Goal: Find specific page/section: Find specific page/section

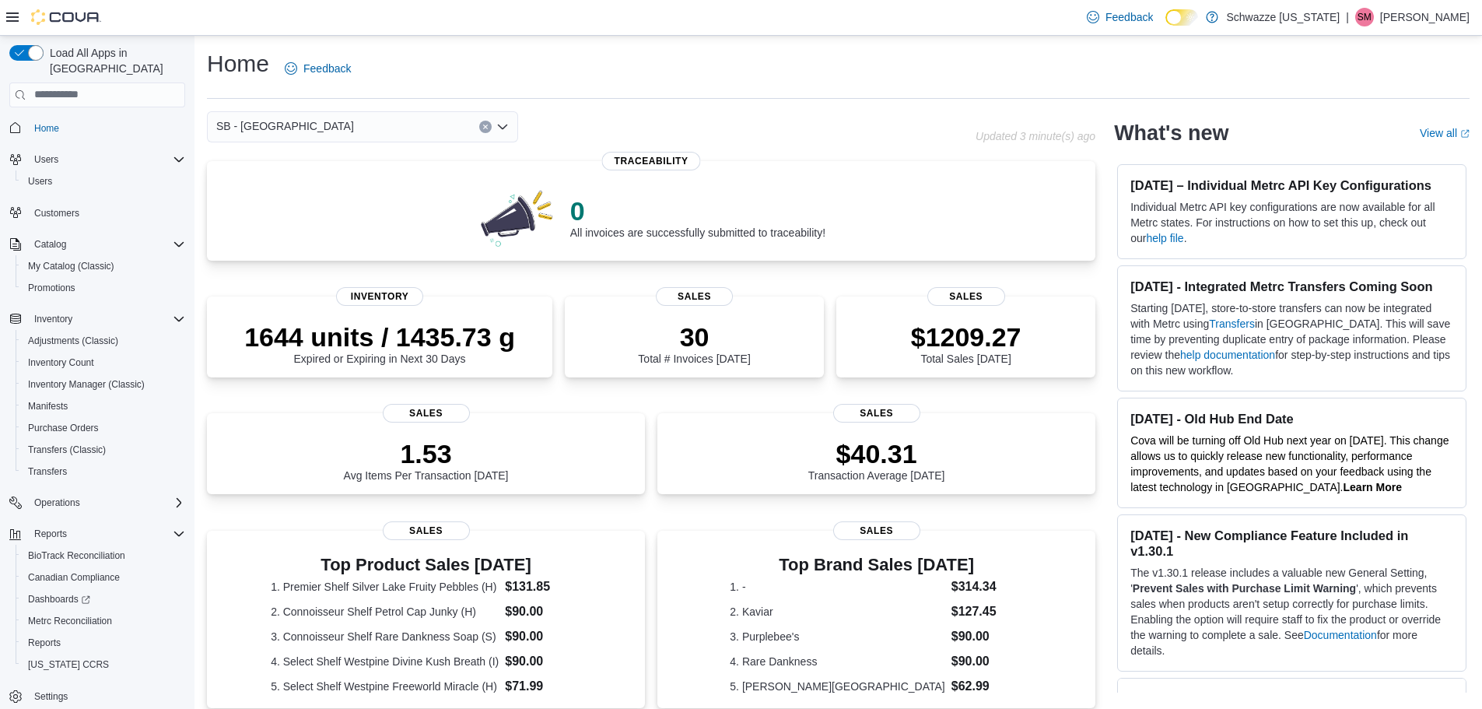
click at [482, 131] on button "Clear input" at bounding box center [485, 127] width 12 height 12
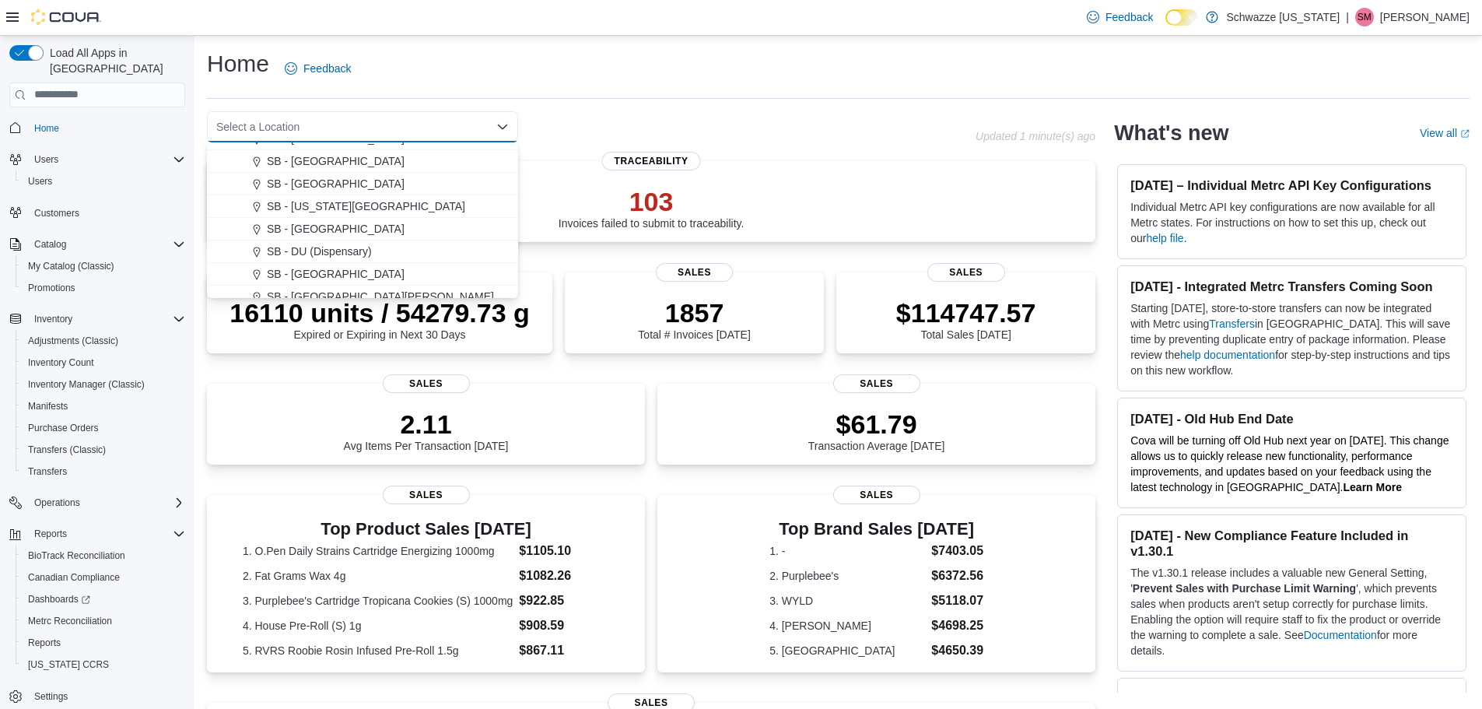
scroll to position [311, 0]
click at [338, 198] on span "SB - [GEOGRAPHIC_DATA]" at bounding box center [336, 203] width 138 height 16
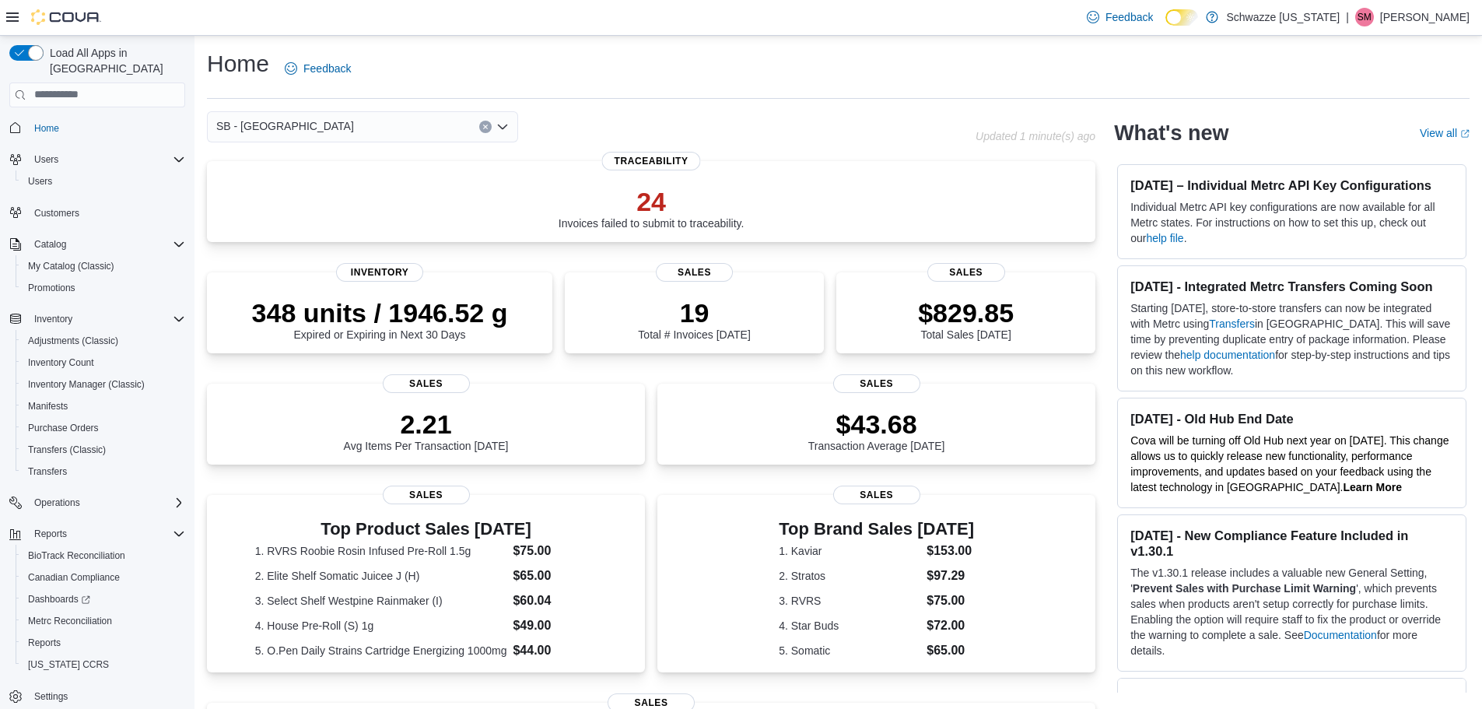
click at [484, 126] on icon "Clear input" at bounding box center [485, 127] width 6 height 6
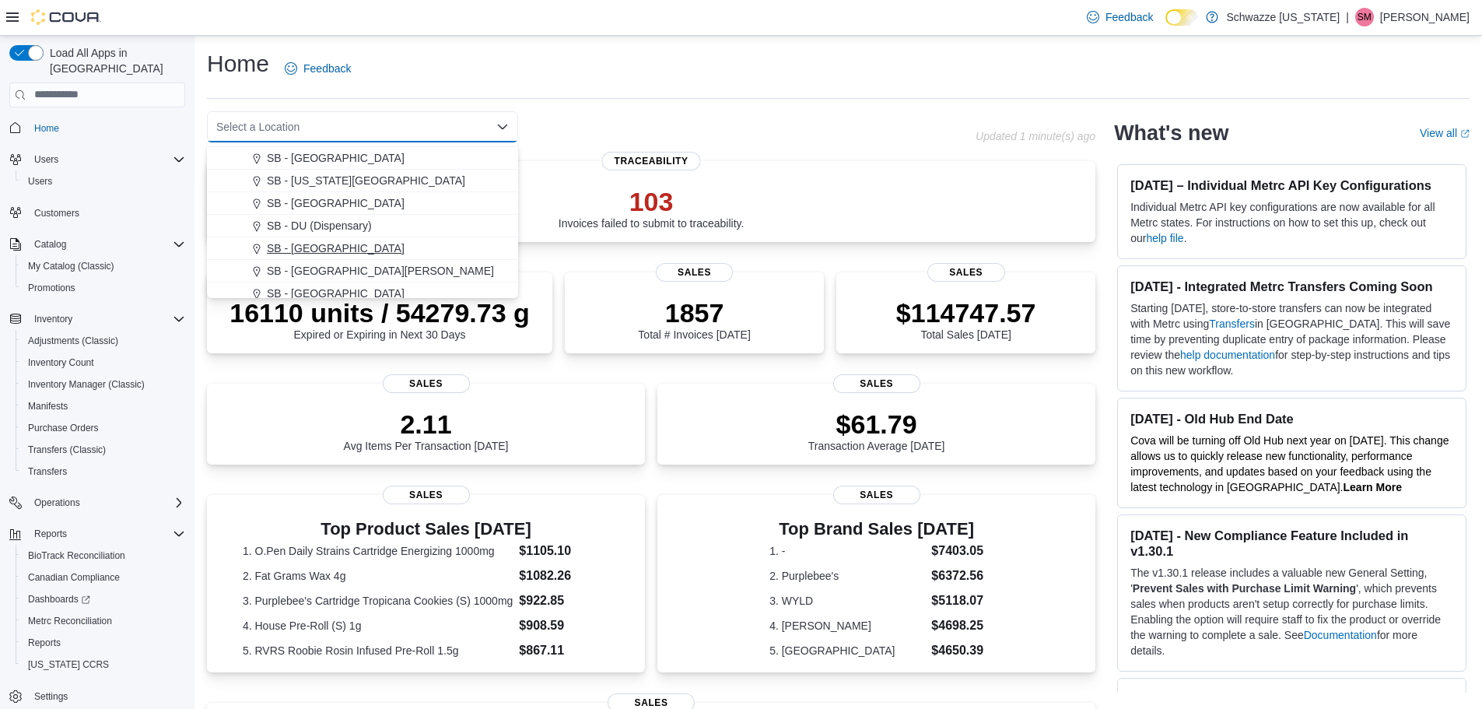
click at [360, 244] on span "SB - [GEOGRAPHIC_DATA]" at bounding box center [336, 248] width 138 height 16
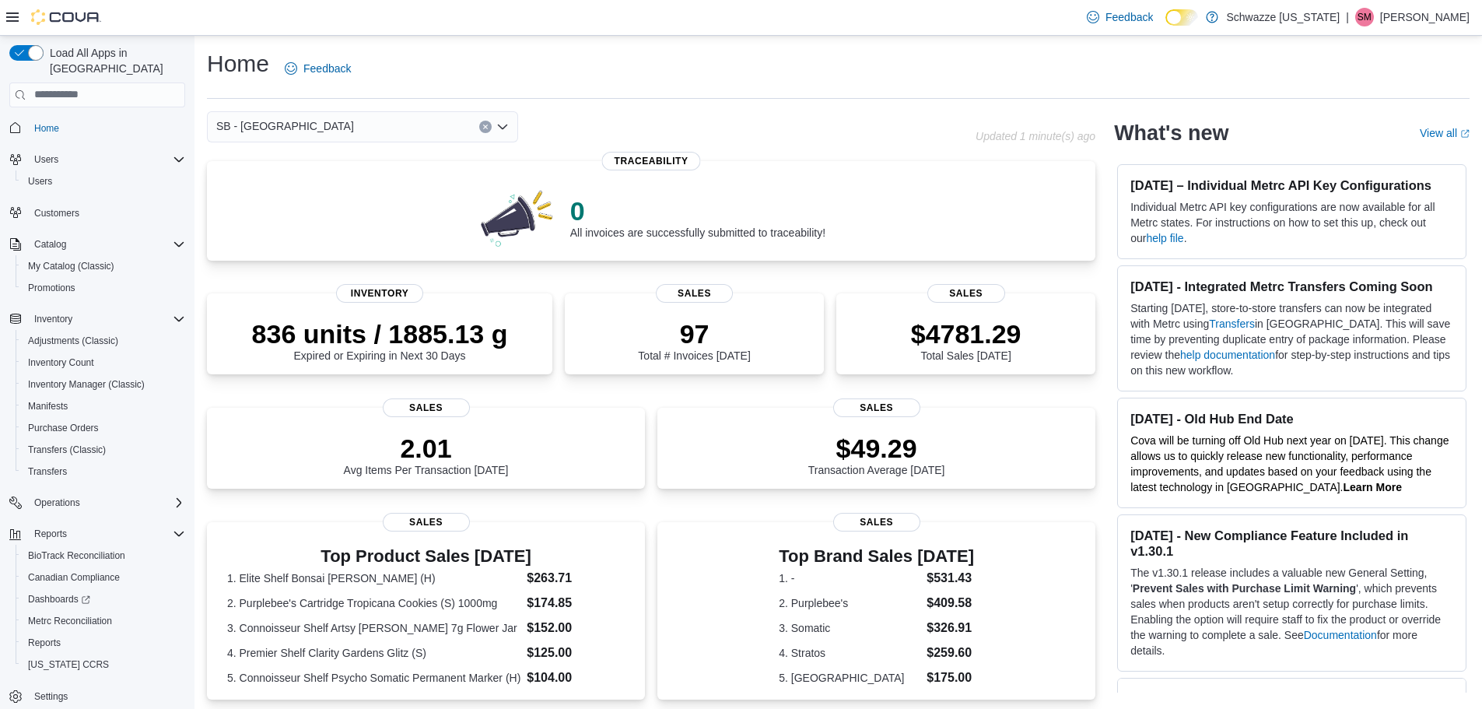
click at [485, 127] on icon "Clear input" at bounding box center [485, 126] width 4 height 4
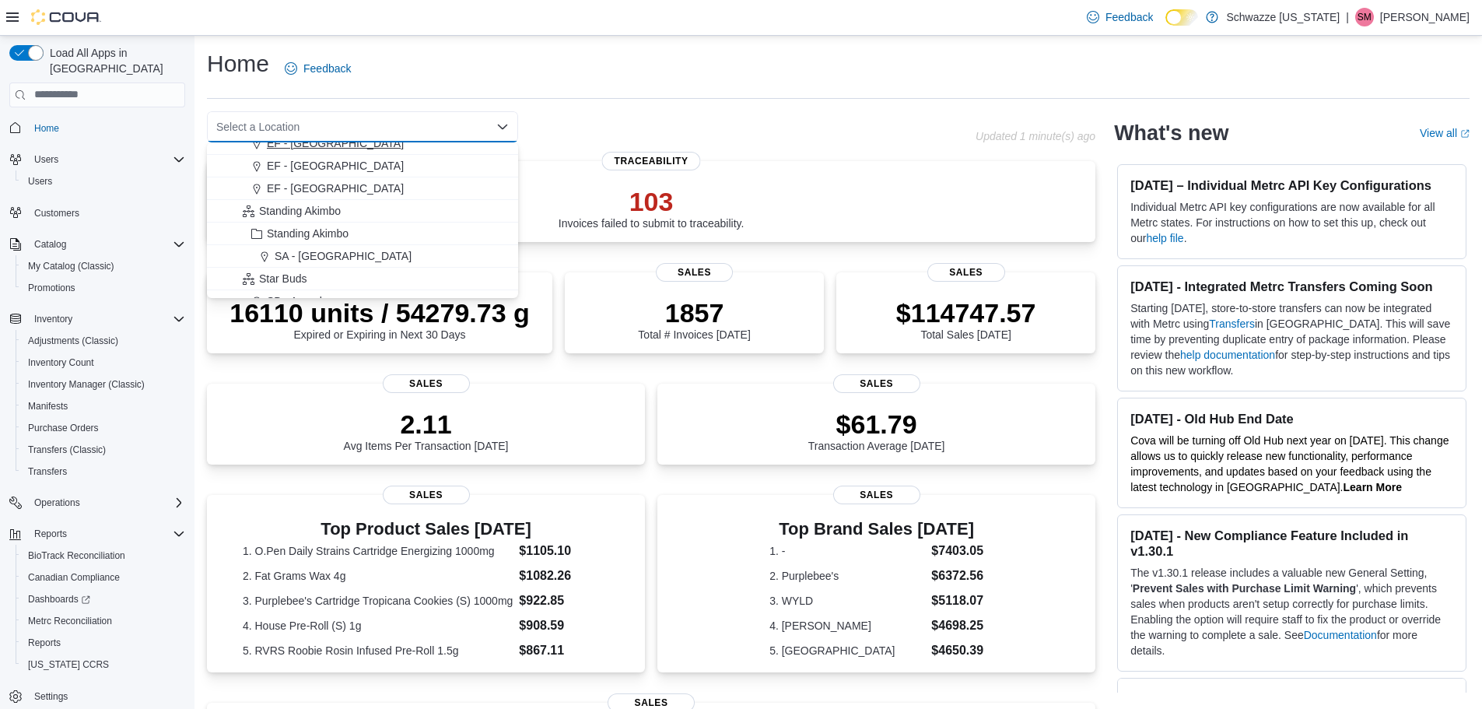
scroll to position [156, 0]
click at [340, 222] on div "SB - Arapahoe" at bounding box center [372, 223] width 274 height 16
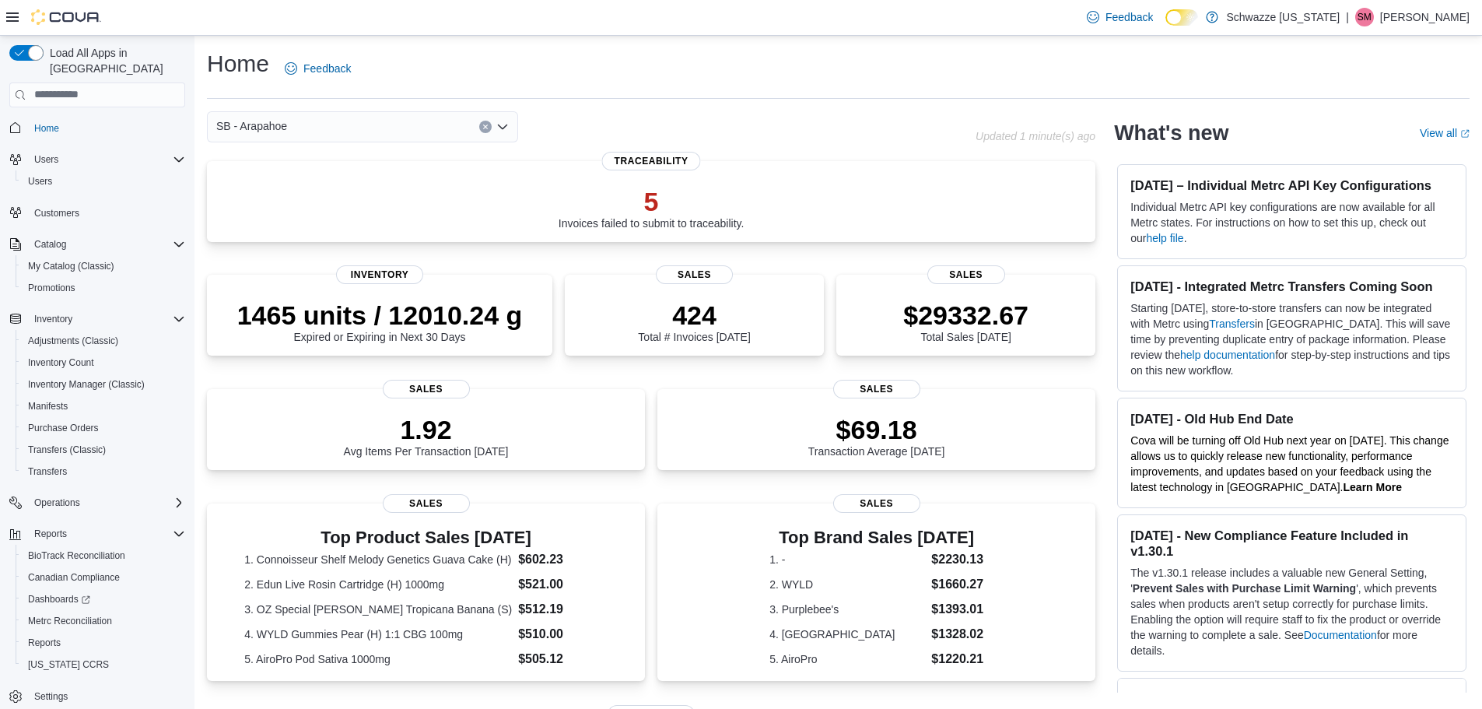
click at [339, 132] on div "SB - Arapahoe" at bounding box center [362, 126] width 311 height 31
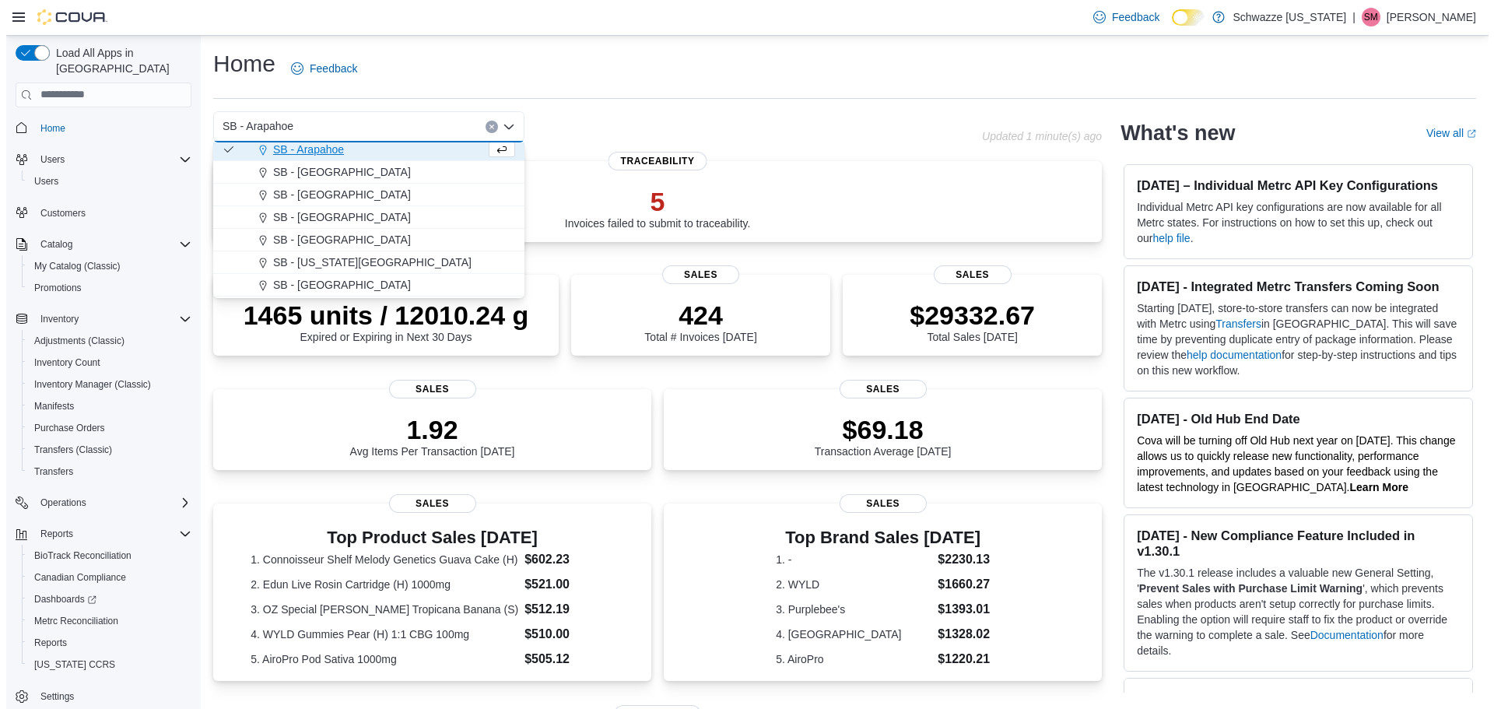
scroll to position [233, 0]
click at [349, 192] on div "SB - [GEOGRAPHIC_DATA]" at bounding box center [372, 191] width 274 height 16
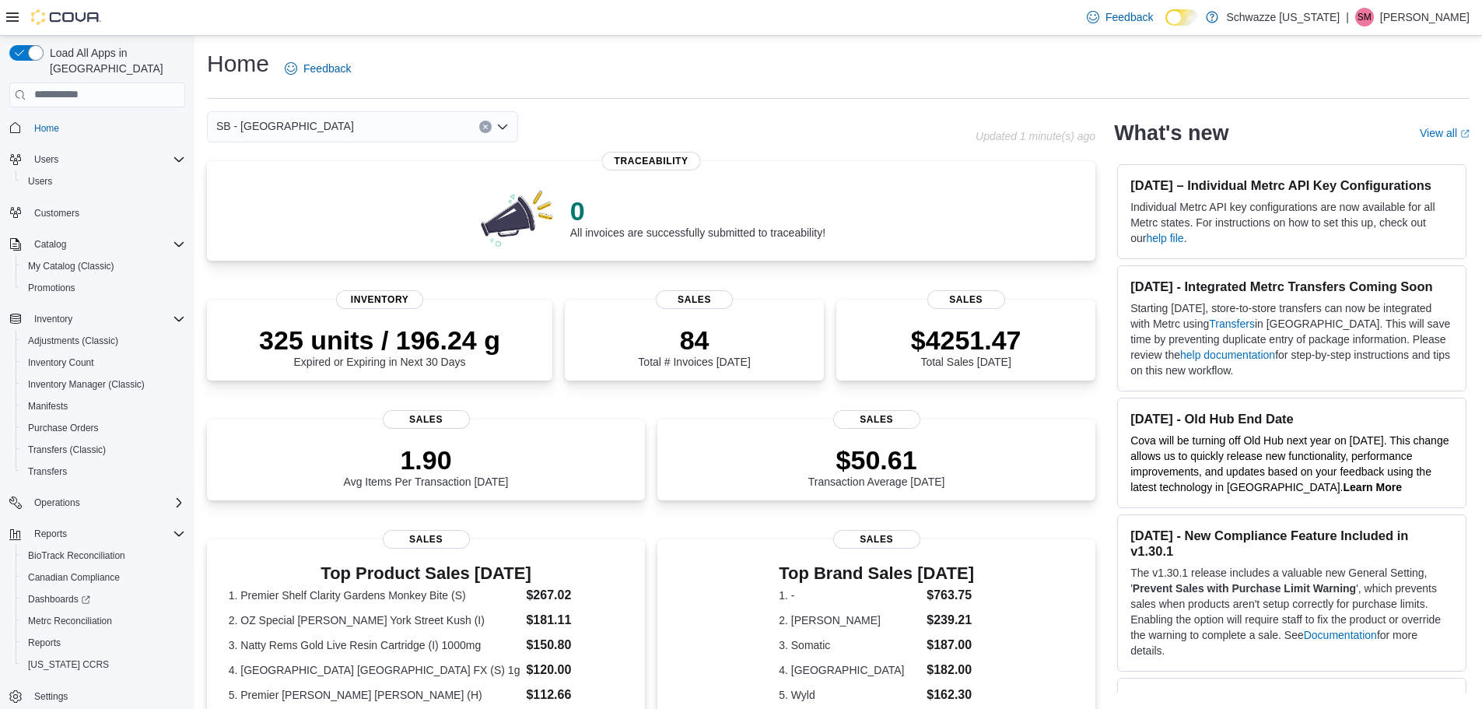
click at [482, 128] on button "Clear input" at bounding box center [485, 127] width 12 height 12
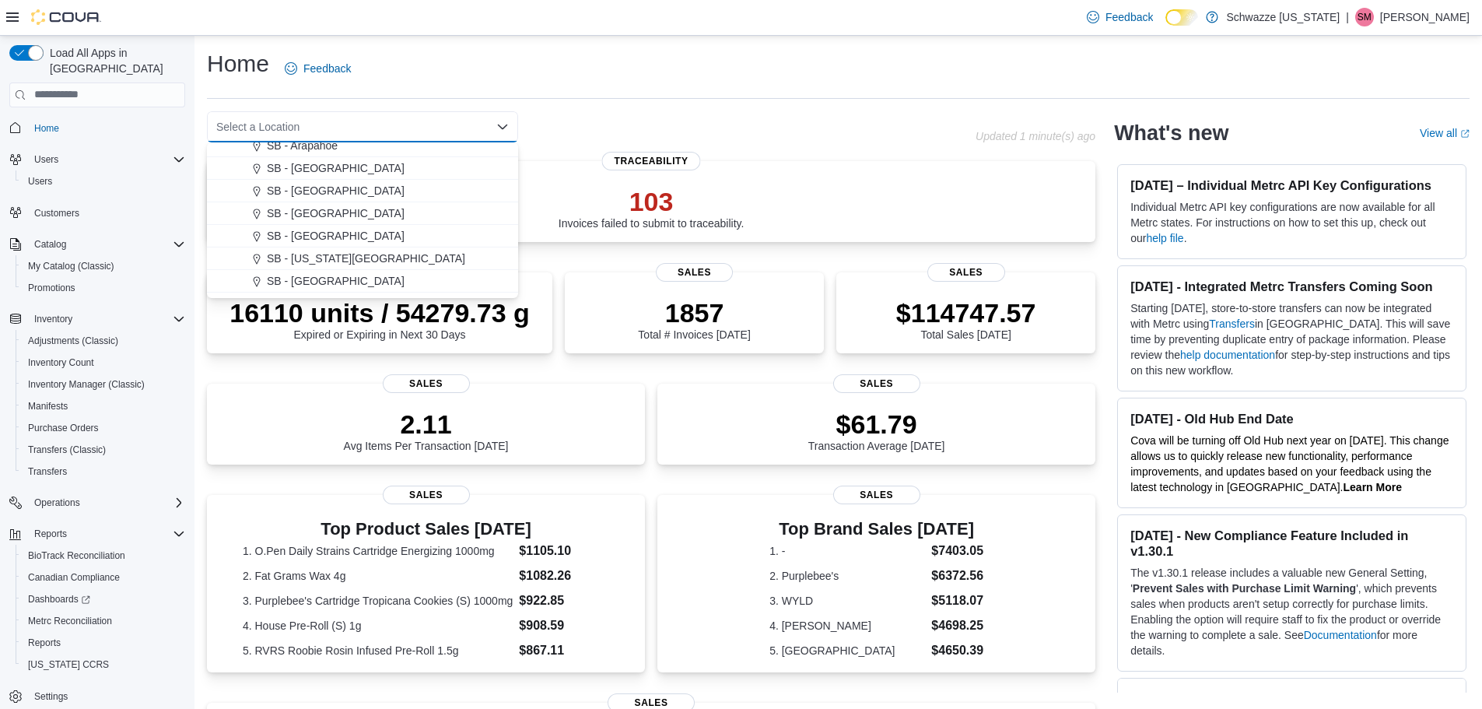
scroll to position [311, 0]
click at [333, 158] on div "SB - [GEOGRAPHIC_DATA]" at bounding box center [372, 158] width 274 height 16
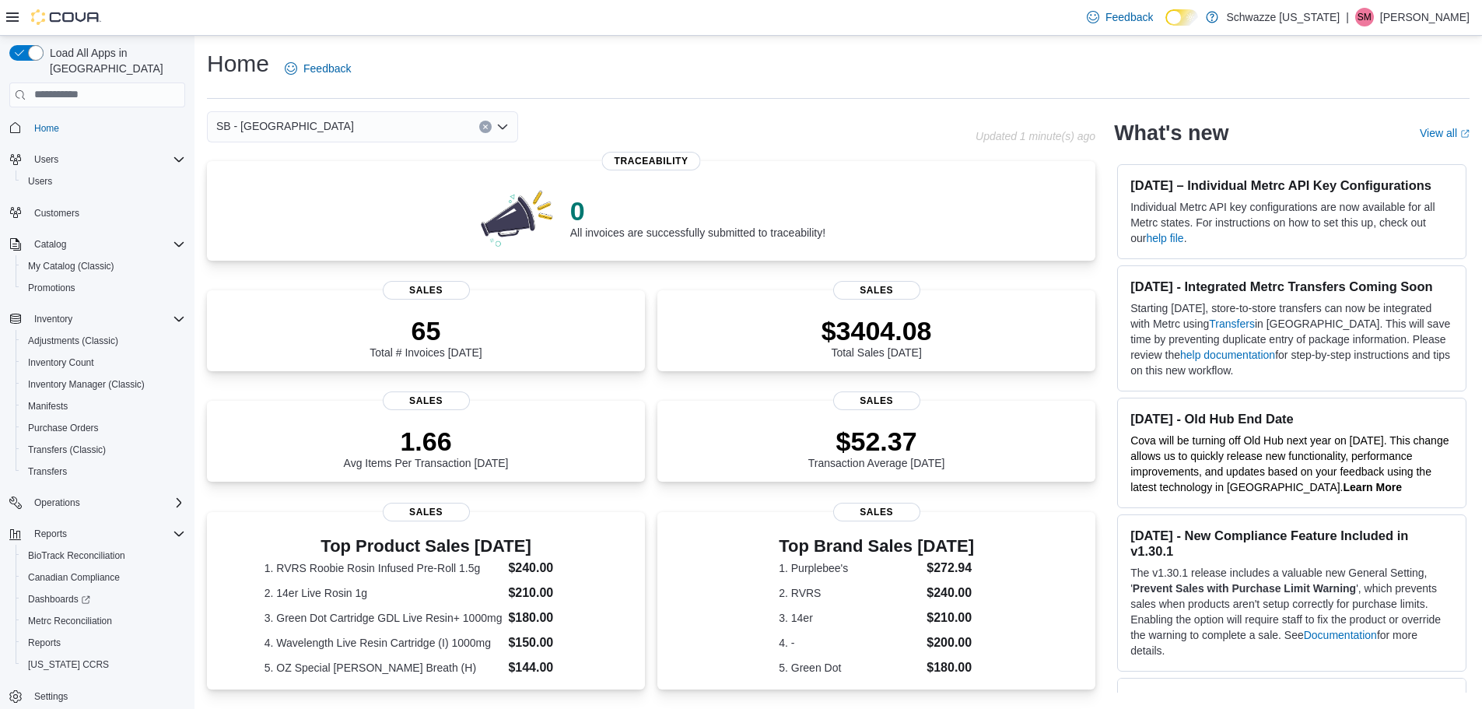
click at [481, 126] on button "Clear input" at bounding box center [485, 127] width 12 height 12
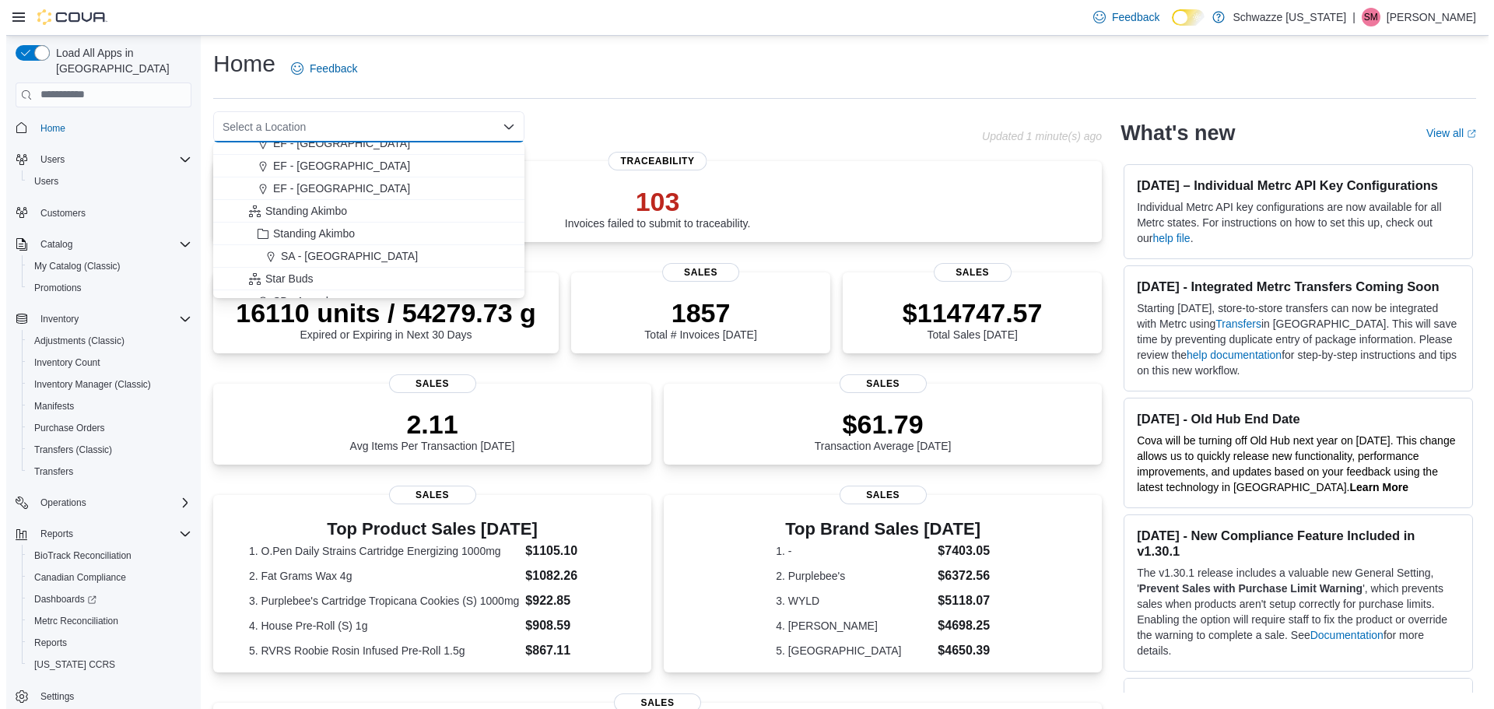
scroll to position [156, 0]
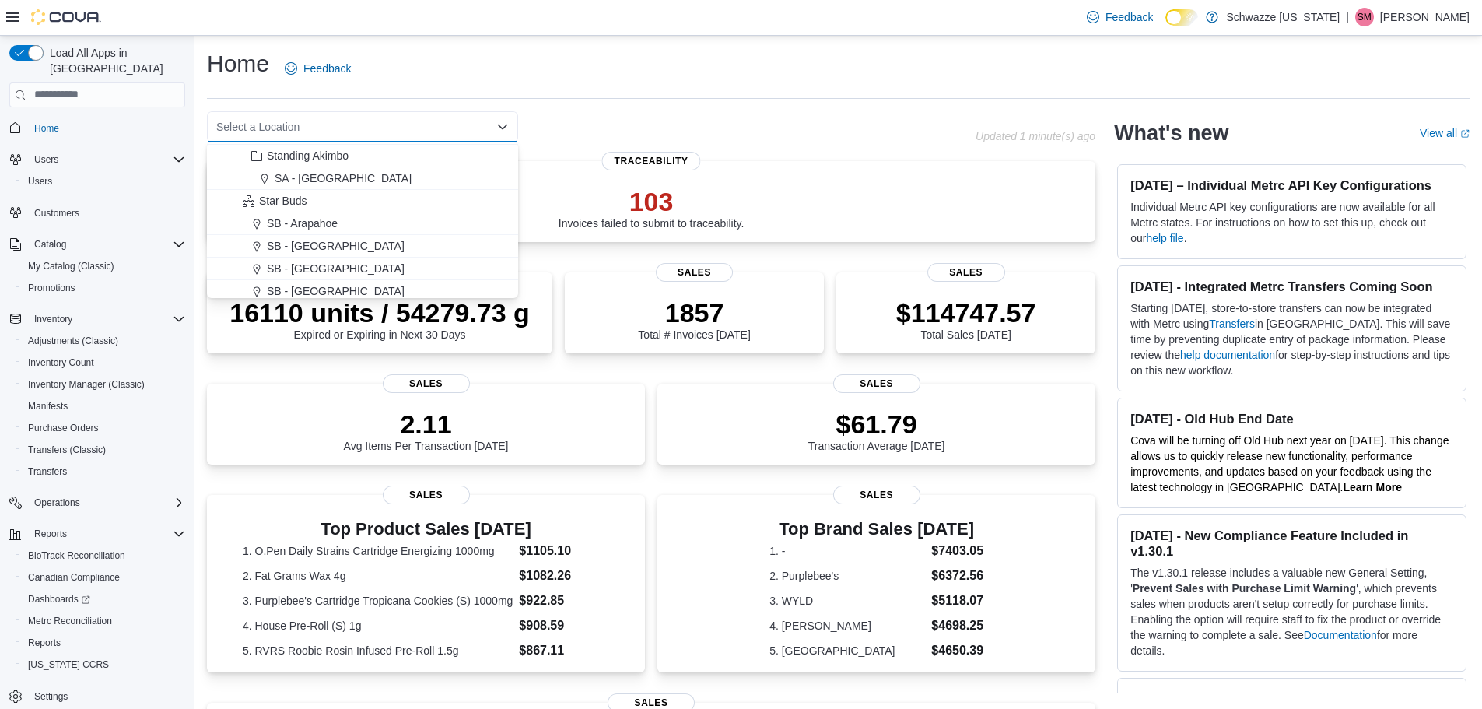
click at [323, 254] on button "SB - [GEOGRAPHIC_DATA]" at bounding box center [362, 246] width 311 height 23
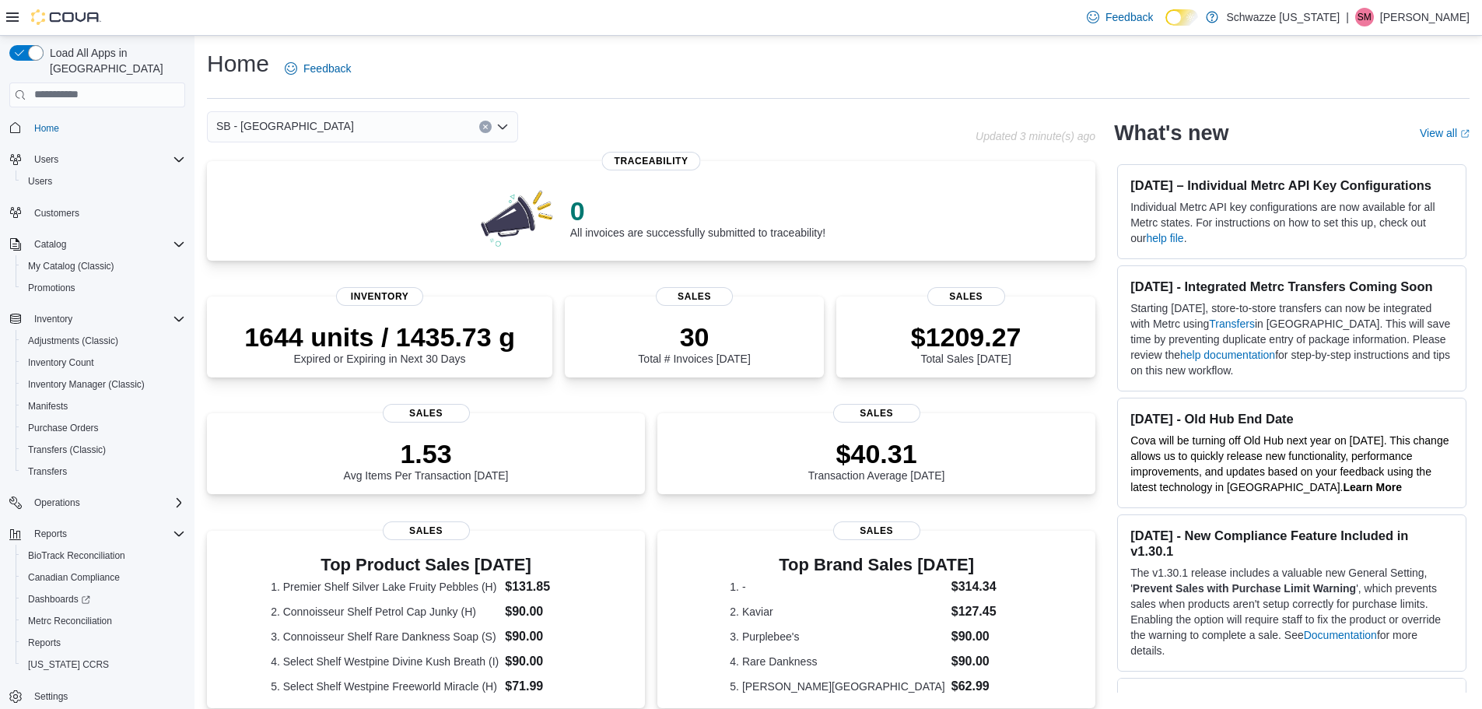
click at [485, 128] on icon "Clear input" at bounding box center [485, 127] width 6 height 6
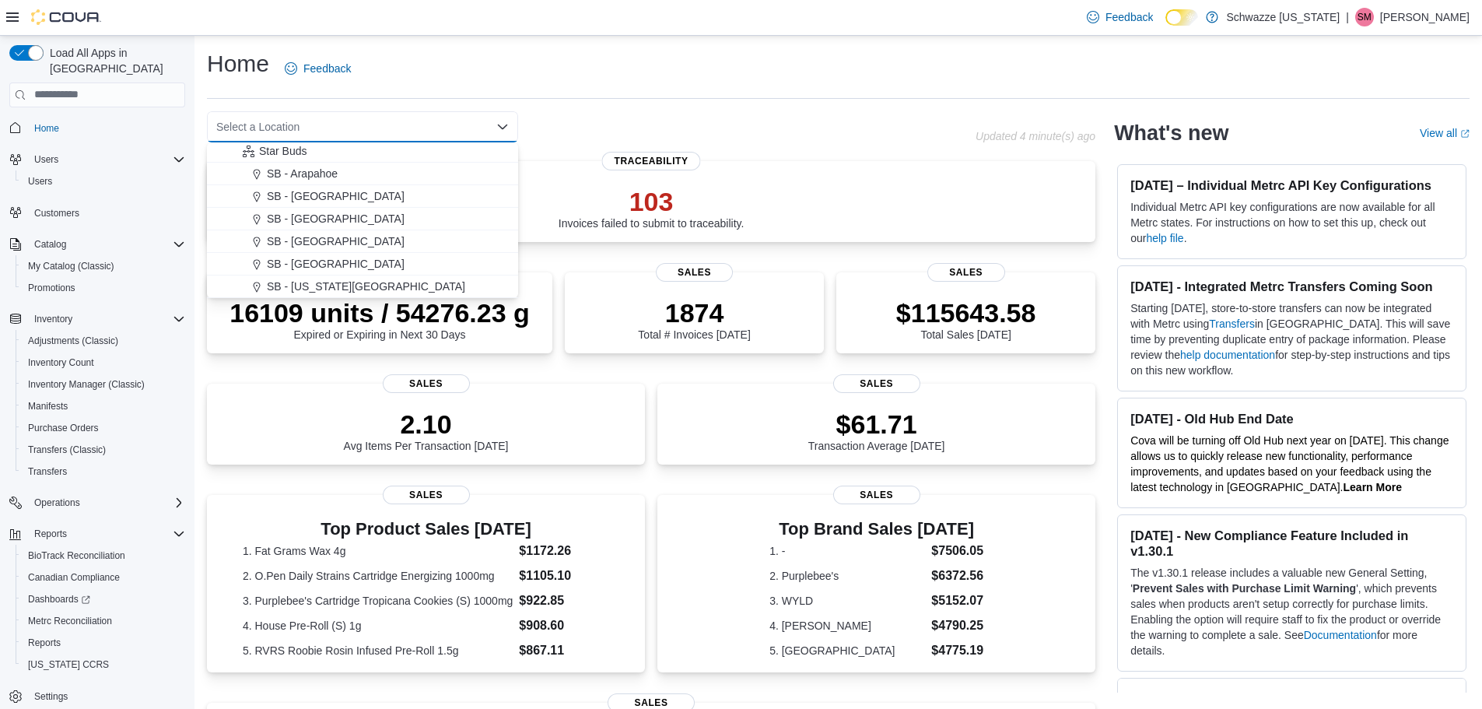
scroll to position [233, 0]
click at [319, 240] on span "SB - [GEOGRAPHIC_DATA]" at bounding box center [336, 236] width 138 height 16
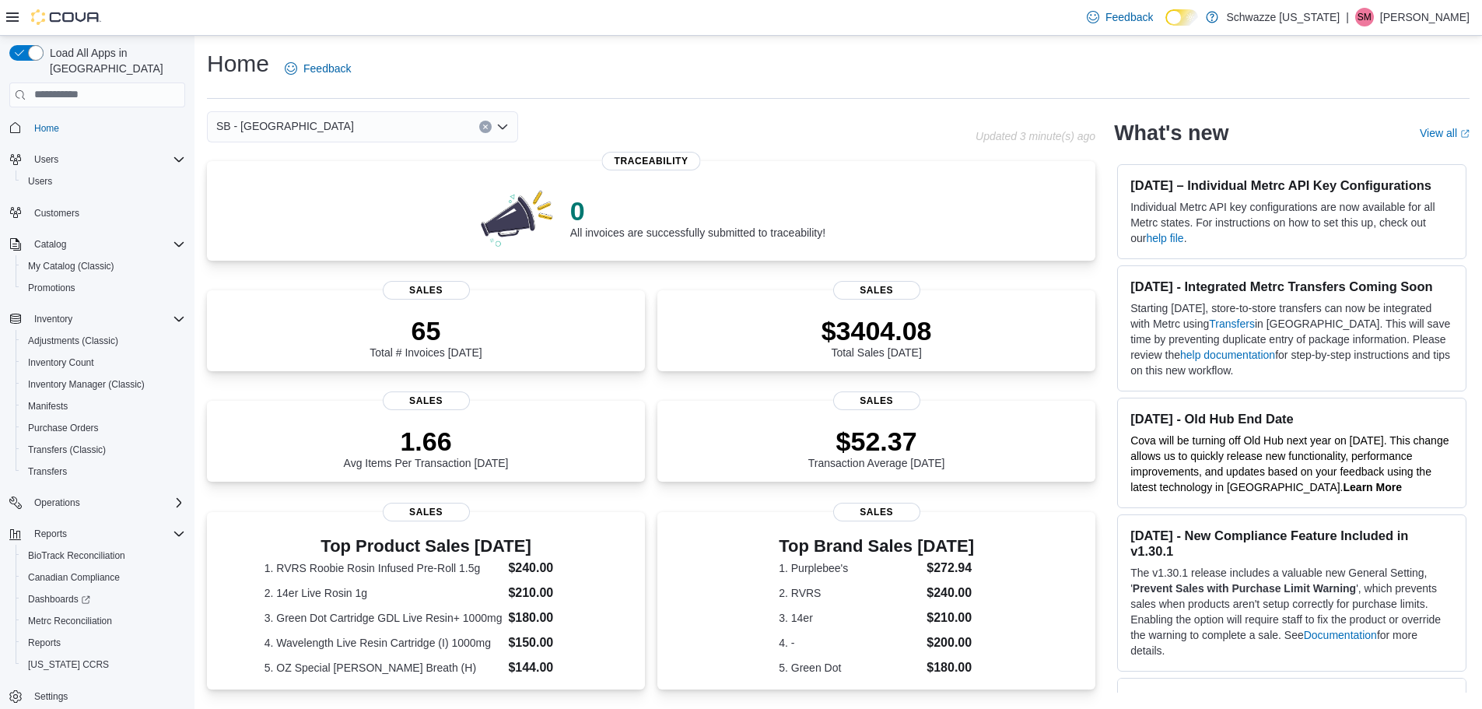
click at [484, 124] on icon "Clear input" at bounding box center [485, 126] width 4 height 4
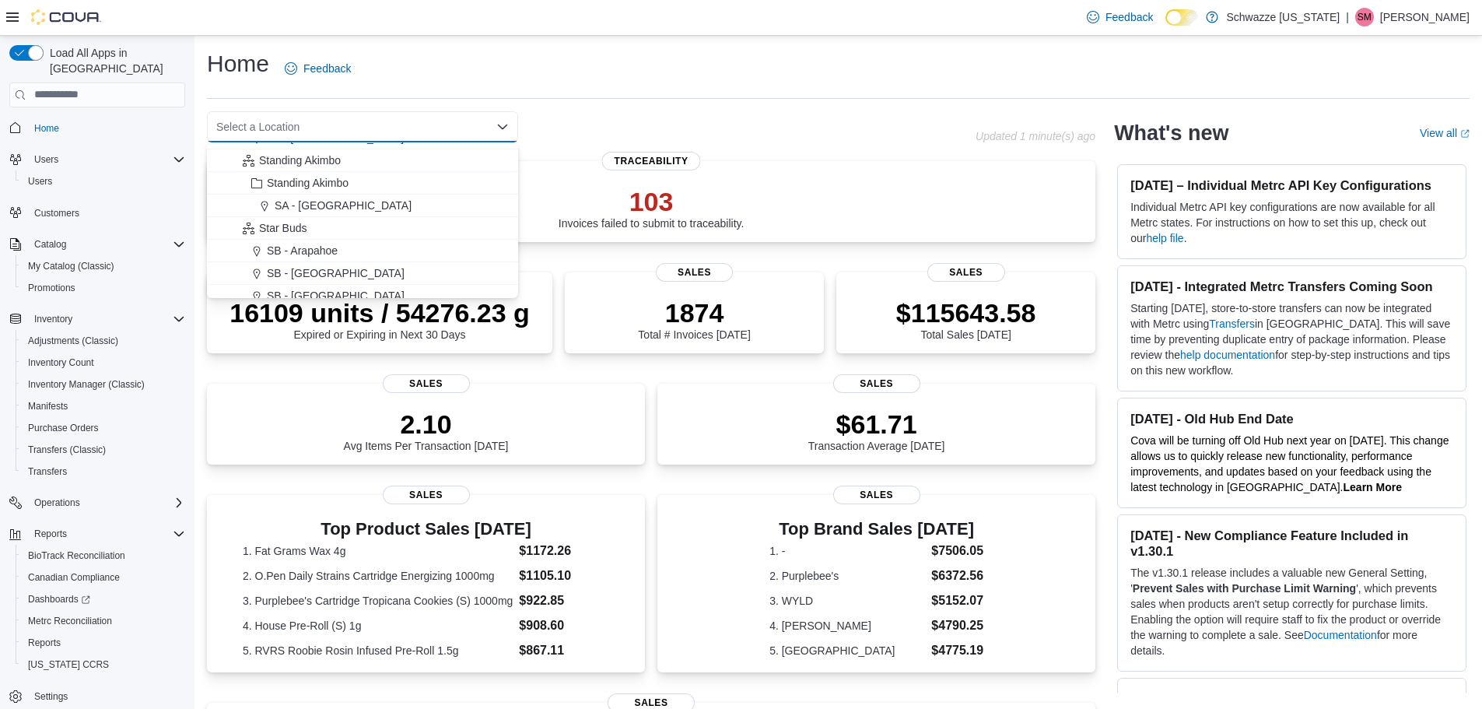
scroll to position [156, 0]
click at [323, 181] on span "SA - [GEOGRAPHIC_DATA]" at bounding box center [343, 178] width 137 height 16
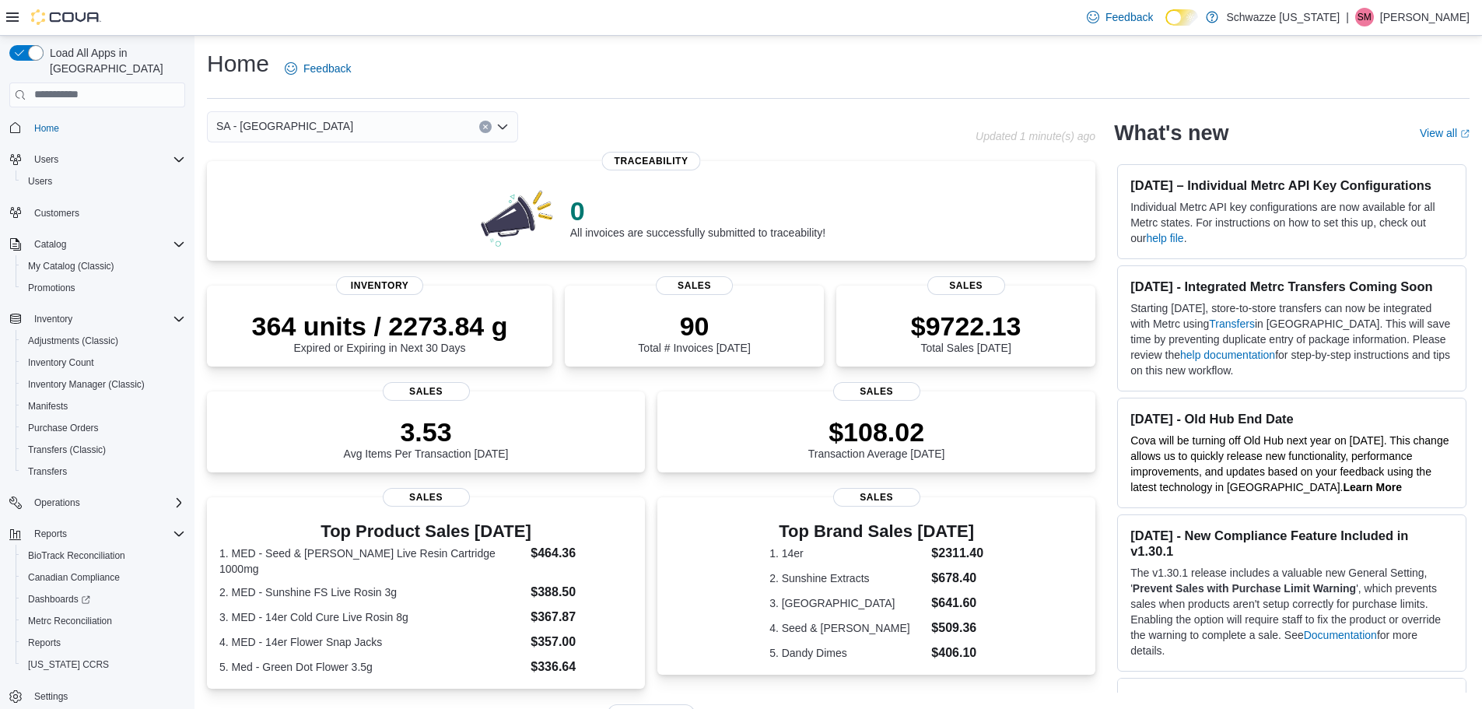
click at [485, 128] on icon "Clear input" at bounding box center [485, 127] width 6 height 6
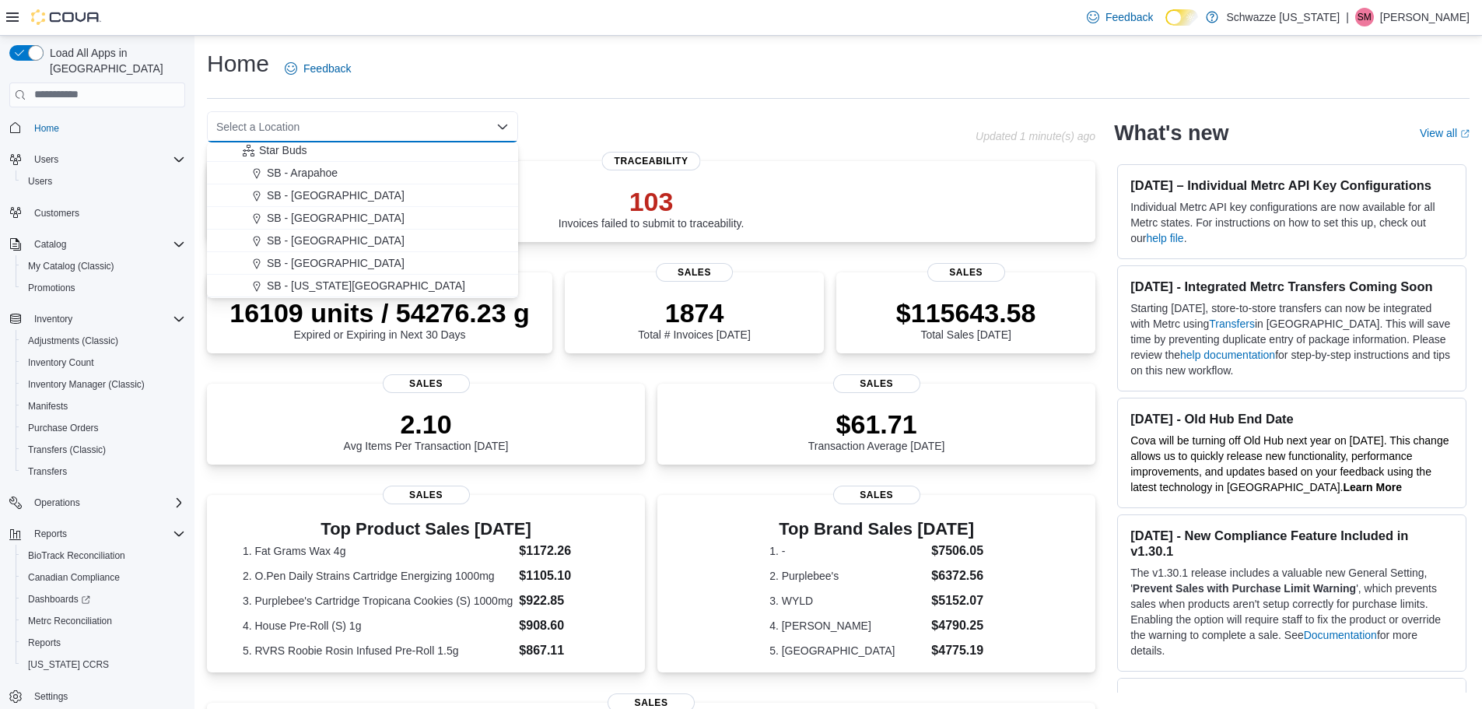
scroll to position [233, 0]
click at [316, 188] on span "SB - [GEOGRAPHIC_DATA]" at bounding box center [336, 191] width 138 height 16
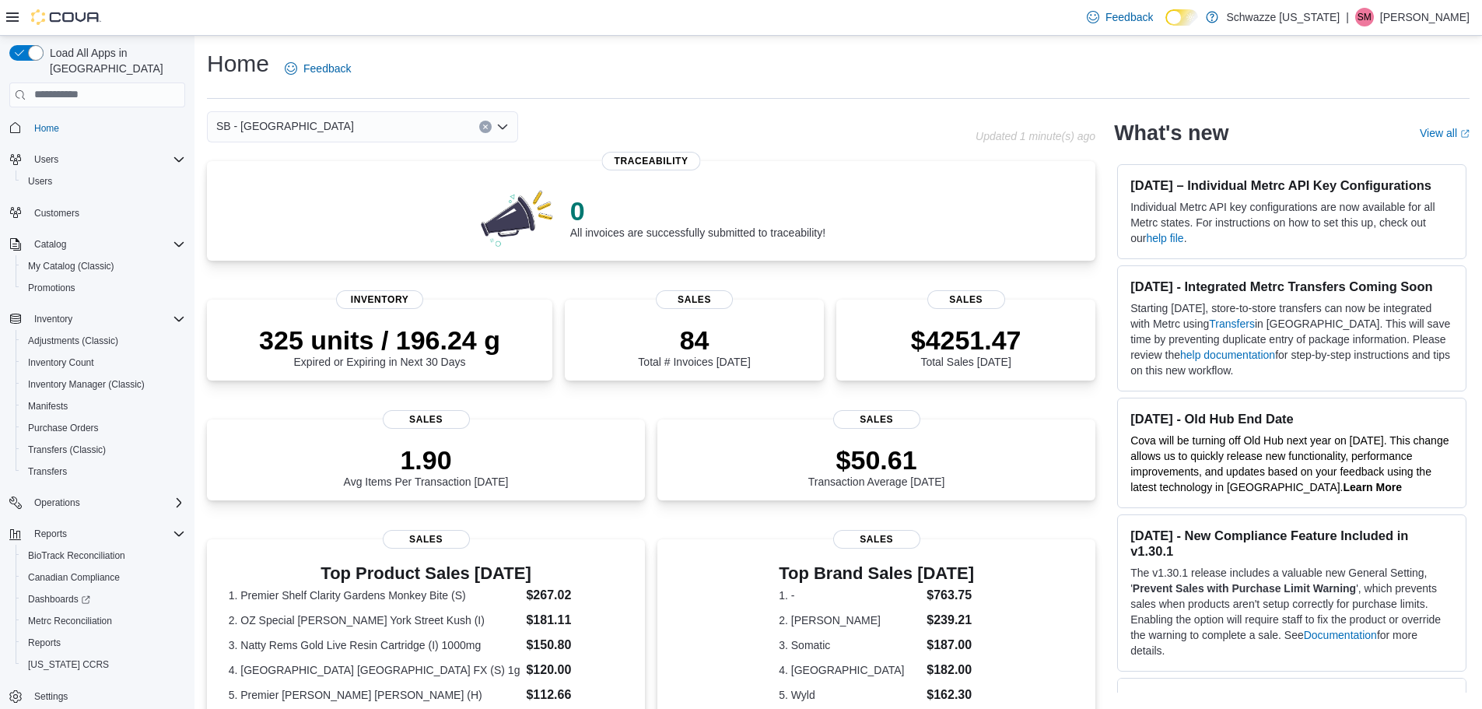
click at [473, 129] on div "SB - Belmar Combo box. Selected. SB - [GEOGRAPHIC_DATA]. Press Backspace to del…" at bounding box center [362, 126] width 311 height 31
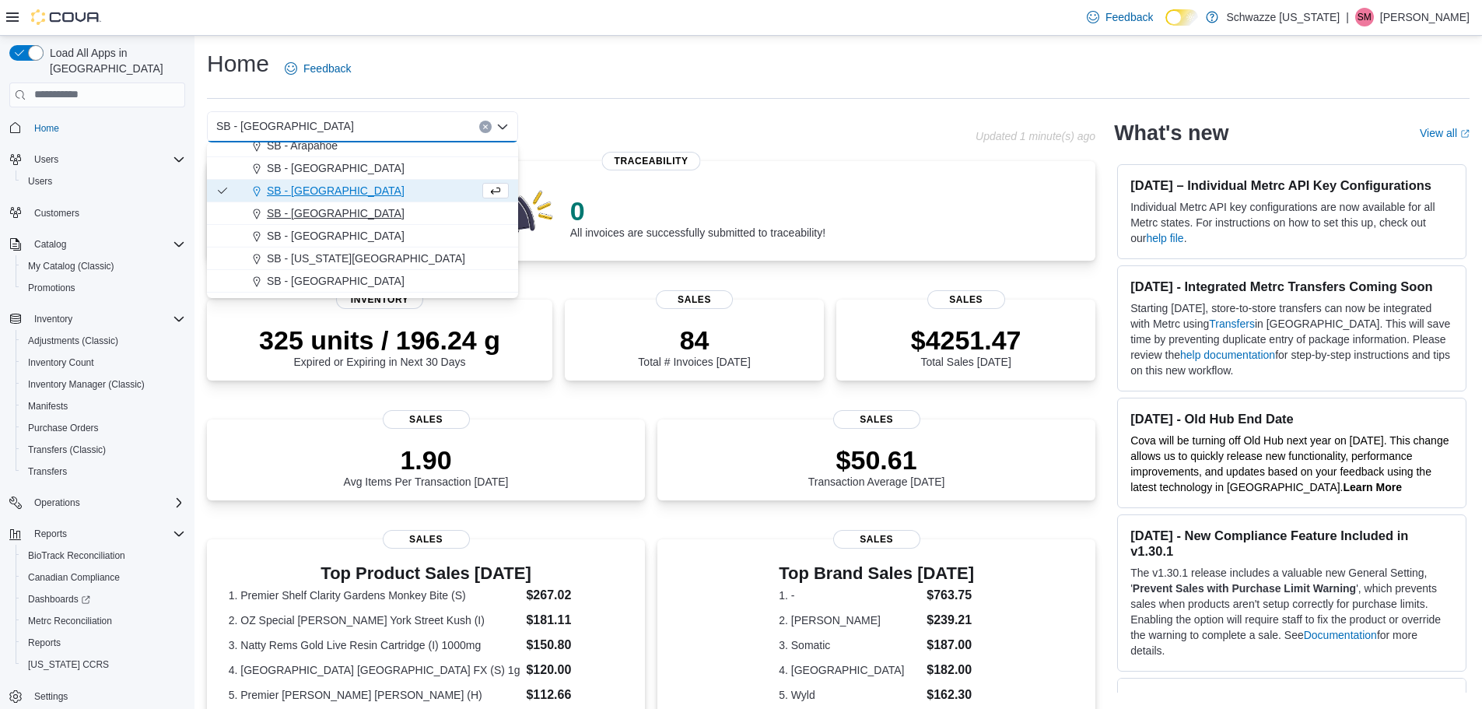
click at [330, 219] on div "SB - [GEOGRAPHIC_DATA]" at bounding box center [372, 213] width 274 height 16
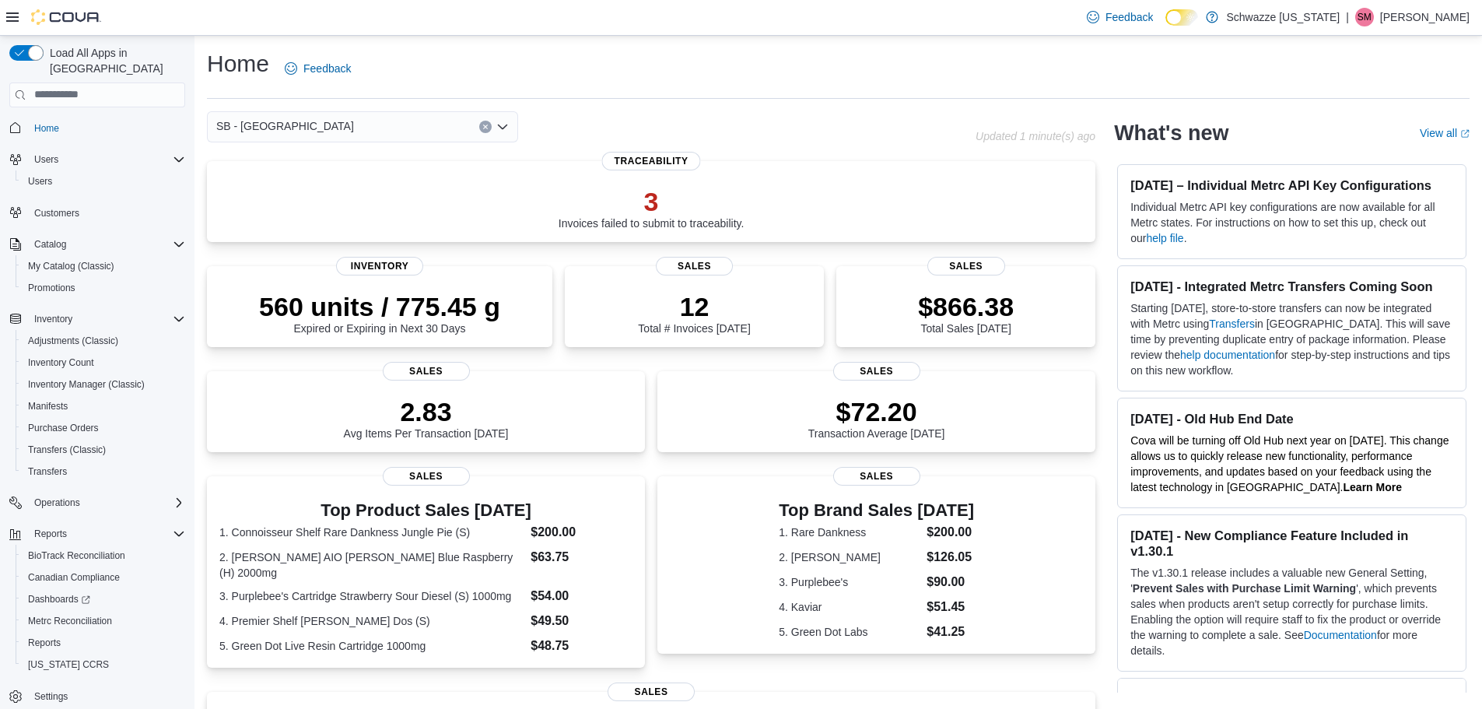
click at [484, 131] on button "Clear input" at bounding box center [485, 127] width 12 height 12
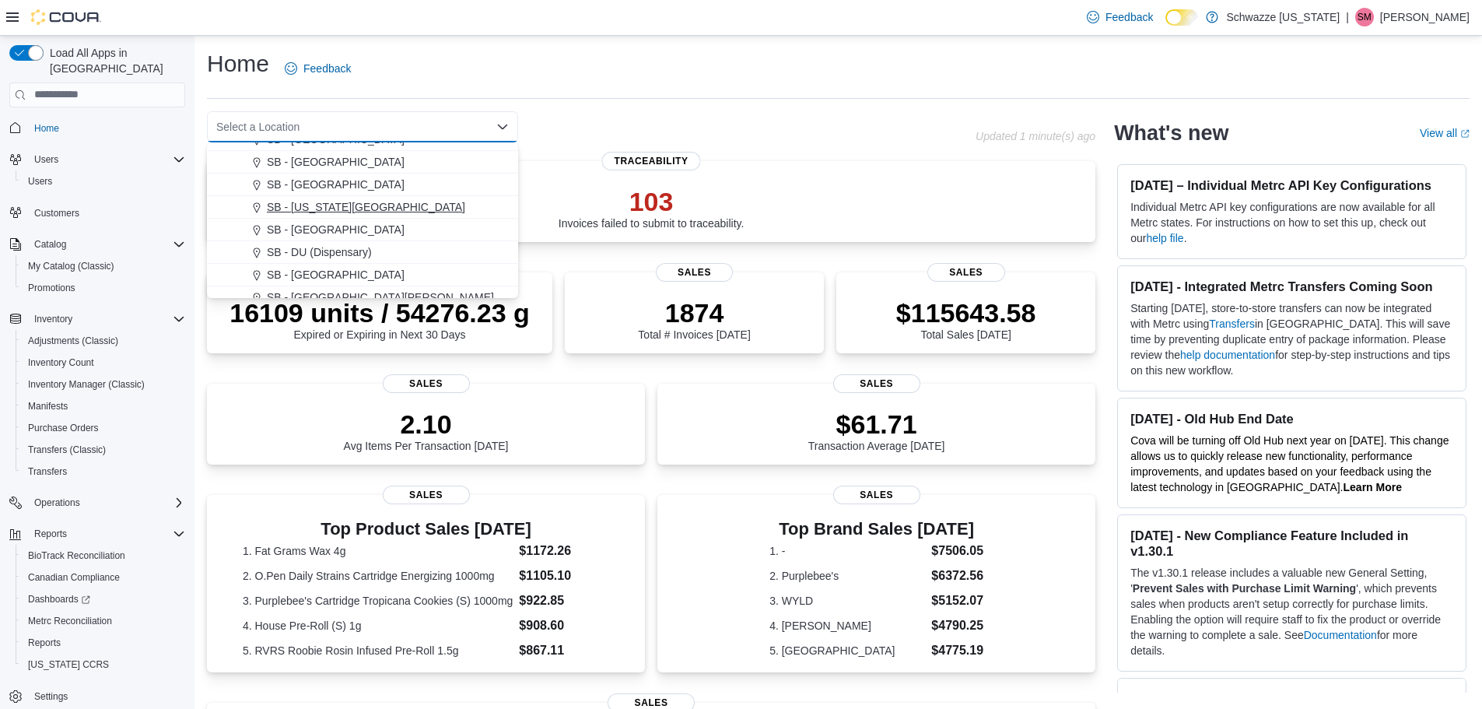
scroll to position [311, 0]
click at [326, 228] on span "SB - DU (Dispensary)" at bounding box center [319, 226] width 105 height 16
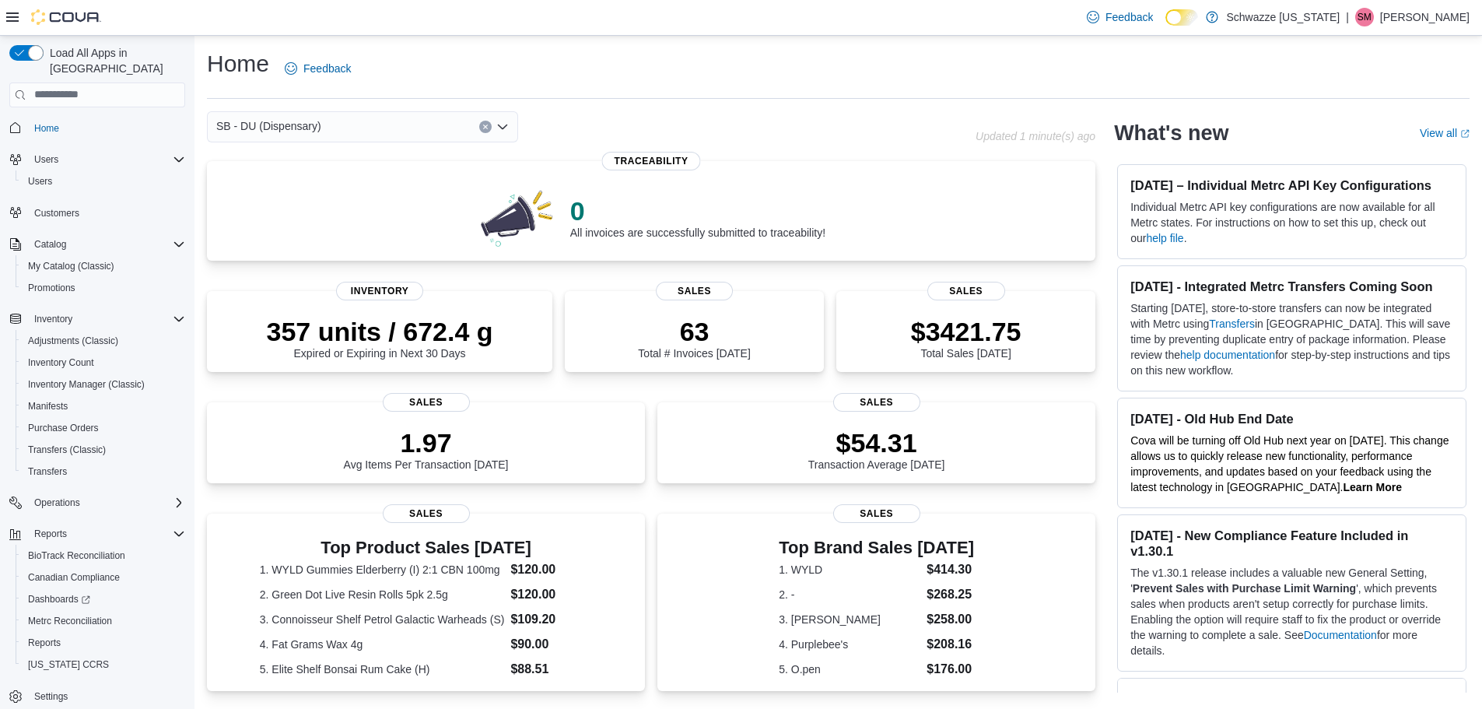
click at [486, 129] on icon "Clear input" at bounding box center [485, 127] width 6 height 6
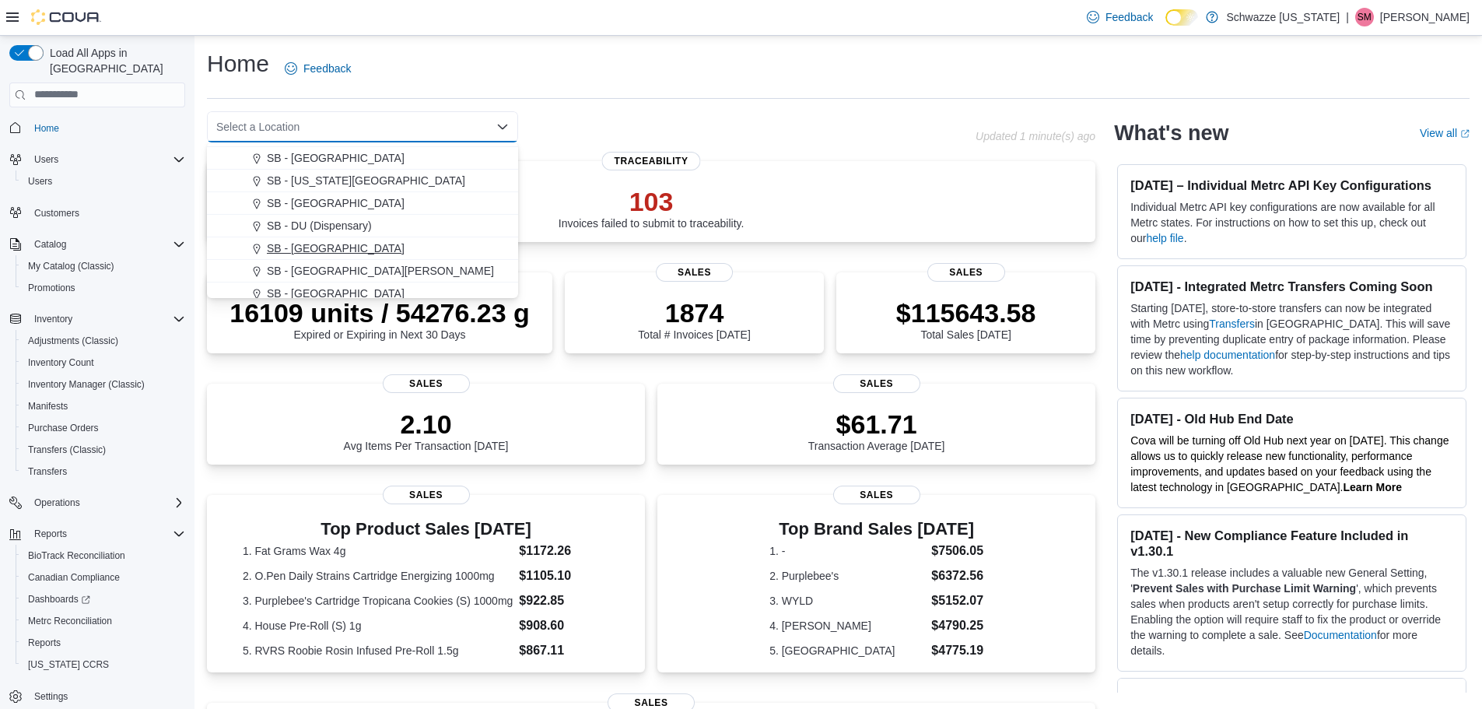
click at [363, 248] on span "SB - [GEOGRAPHIC_DATA]" at bounding box center [336, 248] width 138 height 16
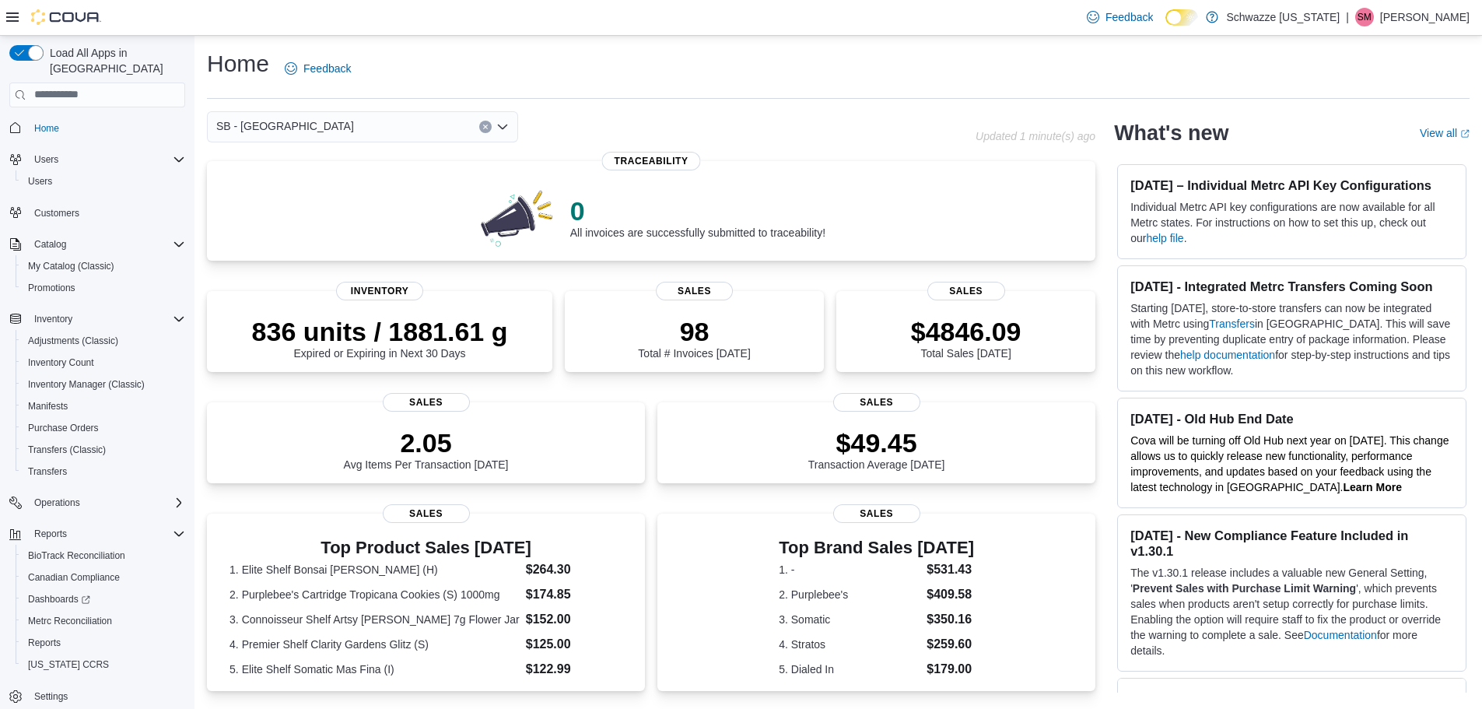
click at [486, 125] on icon "Clear input" at bounding box center [485, 126] width 4 height 4
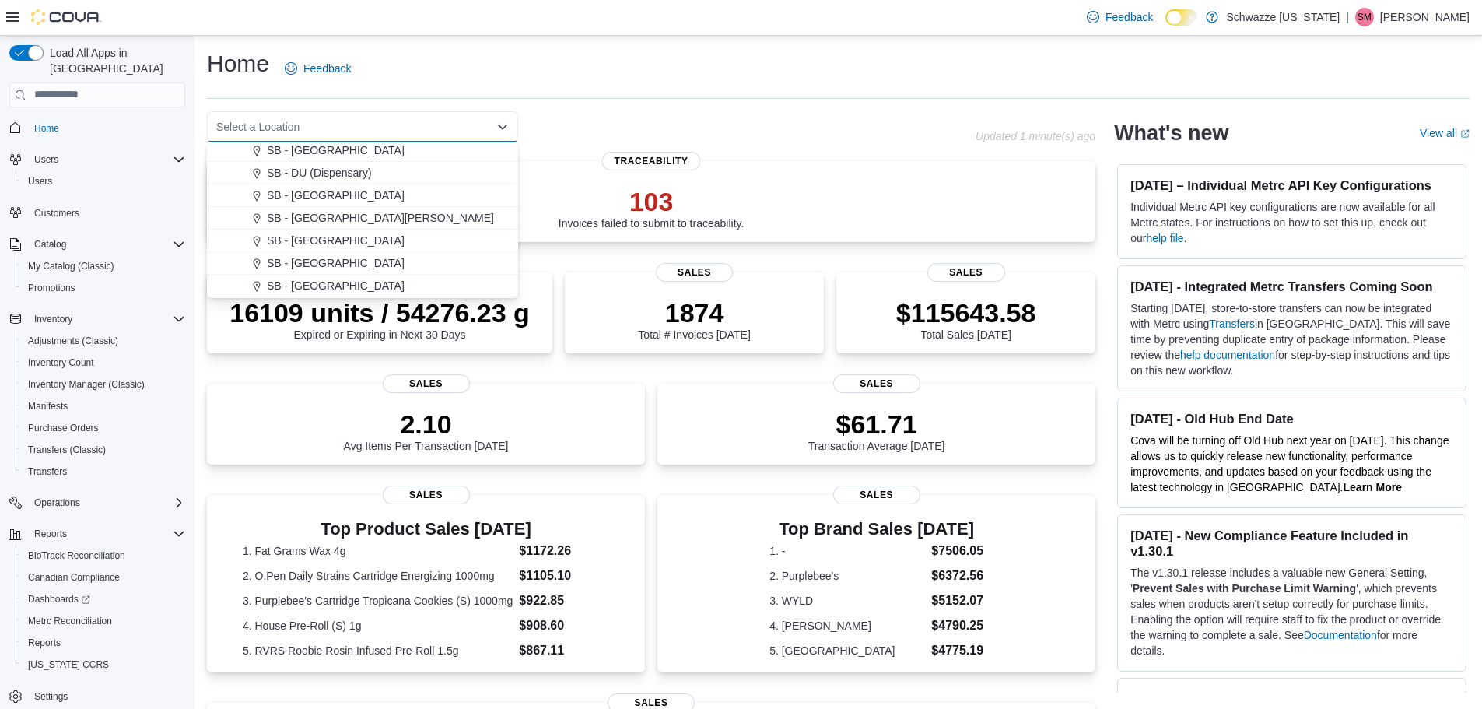
scroll to position [389, 0]
click at [342, 195] on span "SB - [GEOGRAPHIC_DATA][PERSON_NAME]" at bounding box center [380, 193] width 227 height 16
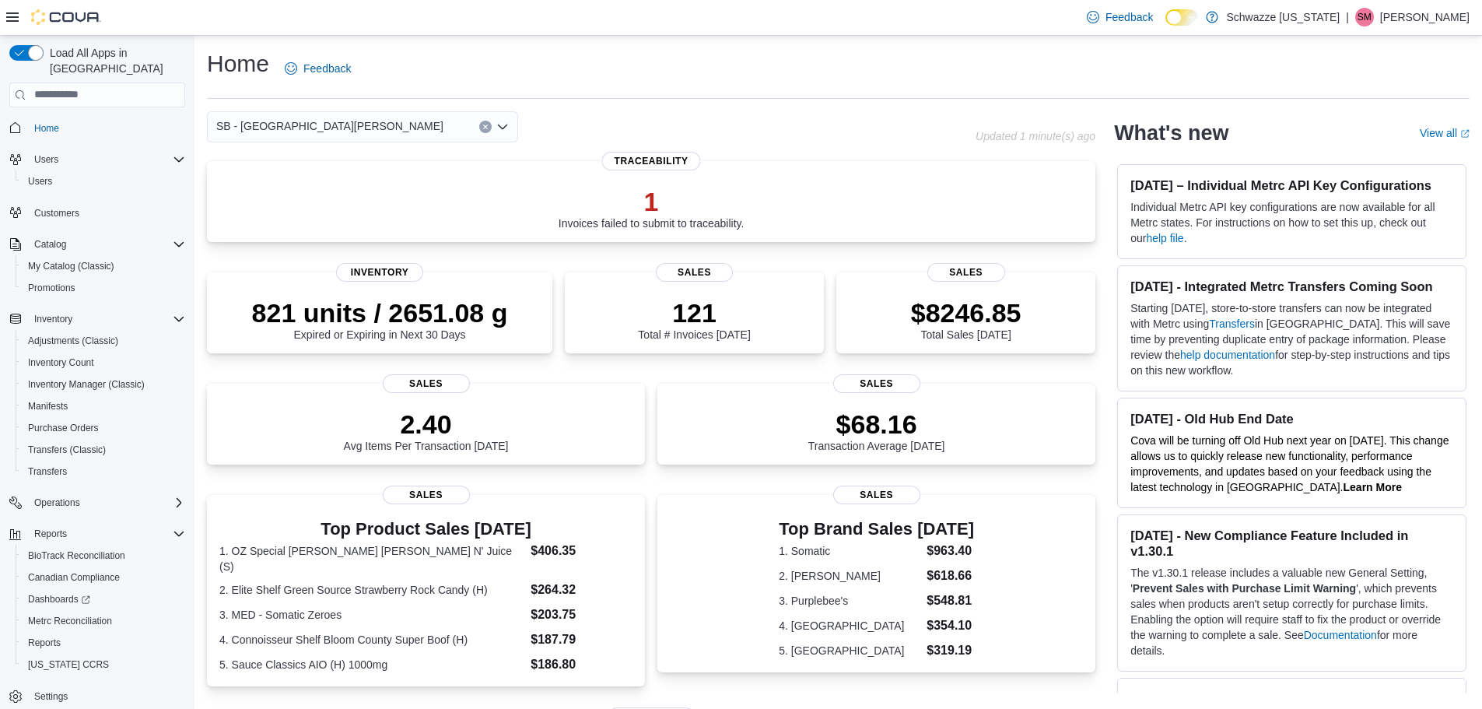
click at [481, 128] on button "Clear input" at bounding box center [485, 127] width 12 height 12
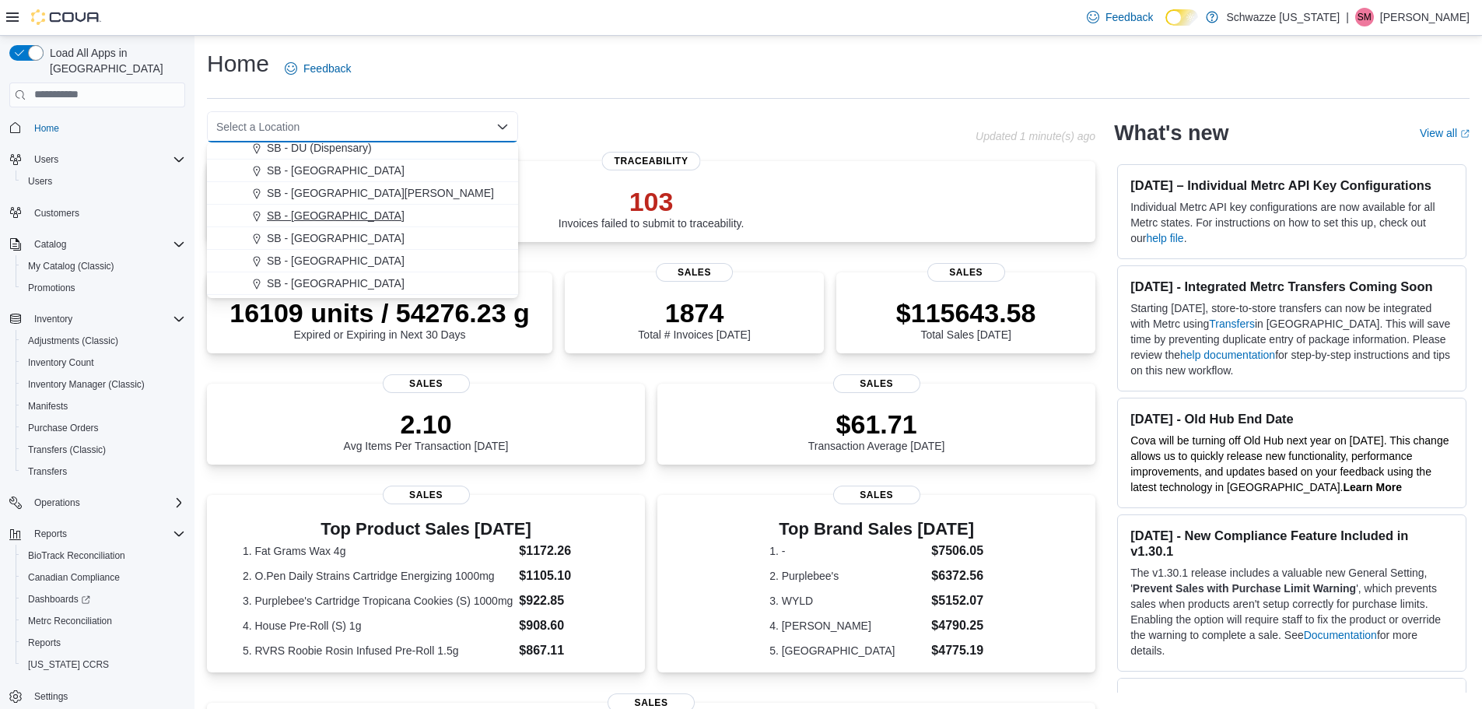
click at [350, 212] on div "SB - [GEOGRAPHIC_DATA]" at bounding box center [372, 216] width 274 height 16
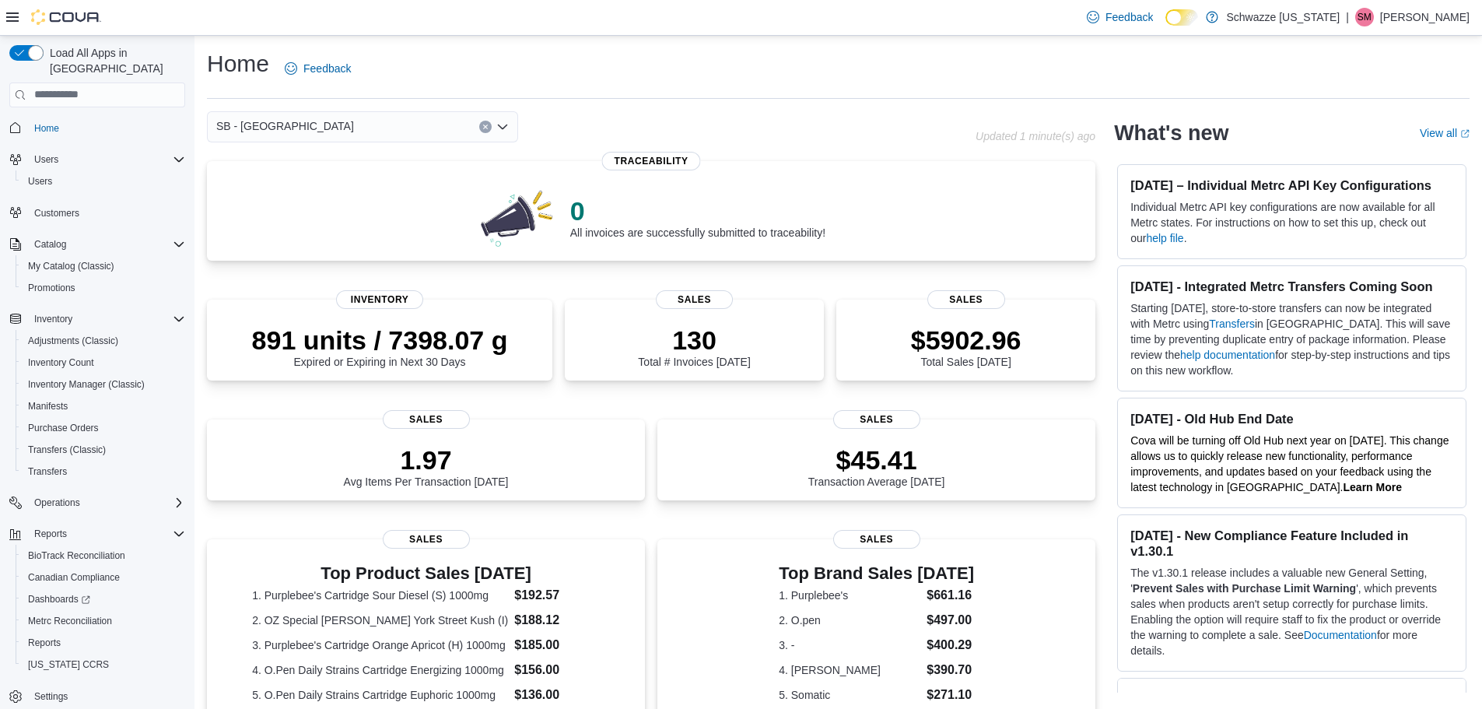
click at [484, 131] on button "Clear input" at bounding box center [485, 127] width 12 height 12
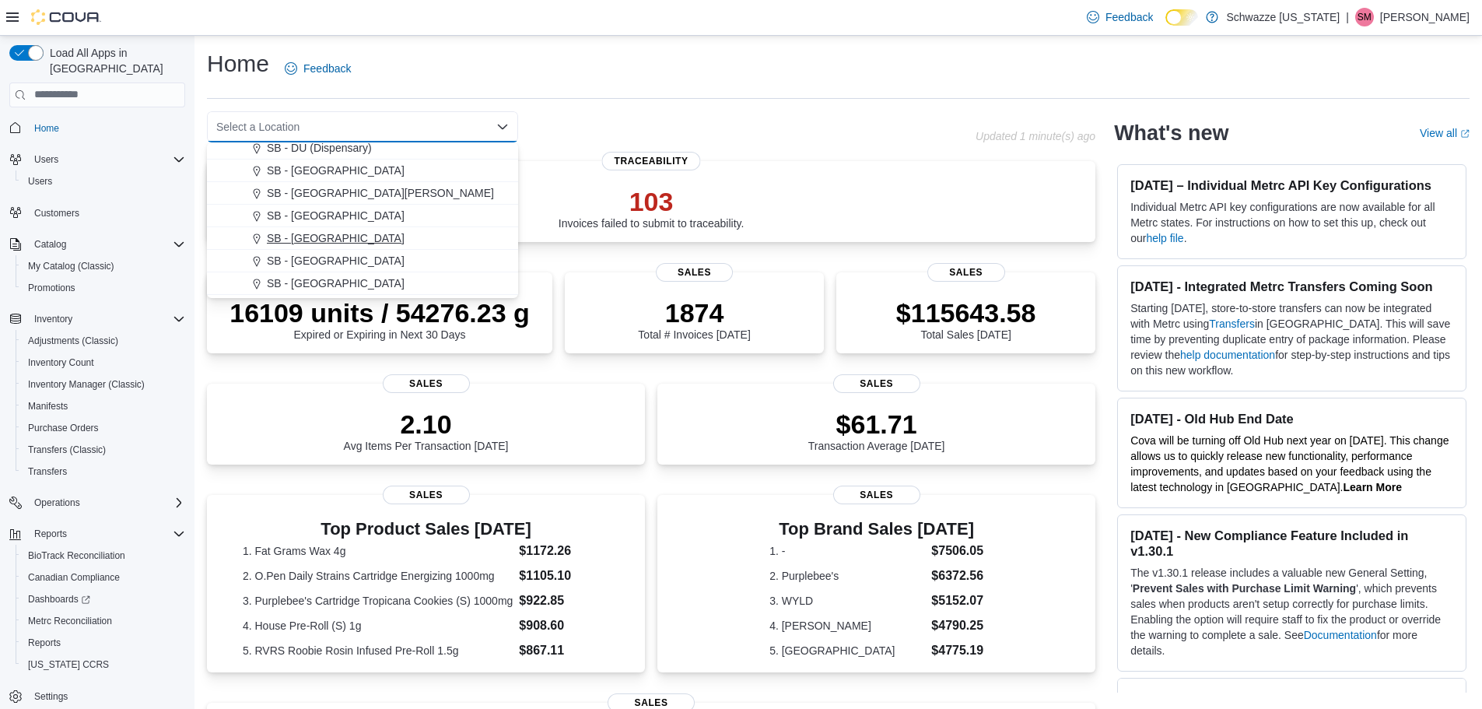
click at [314, 237] on span "SB - [GEOGRAPHIC_DATA]" at bounding box center [336, 238] width 138 height 16
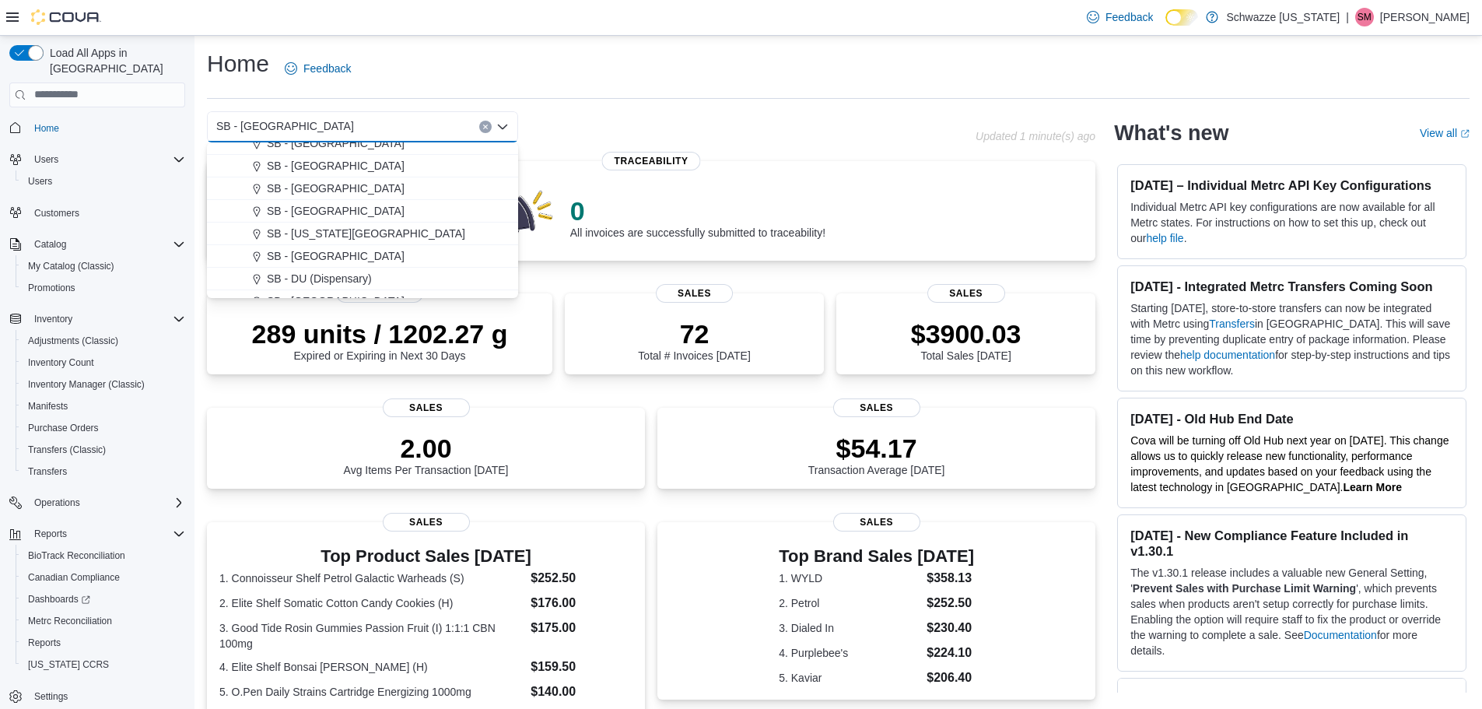
scroll to position [233, 0]
click at [312, 167] on span "SB - [GEOGRAPHIC_DATA]" at bounding box center [336, 168] width 138 height 16
